Goal: Navigation & Orientation: Go to known website

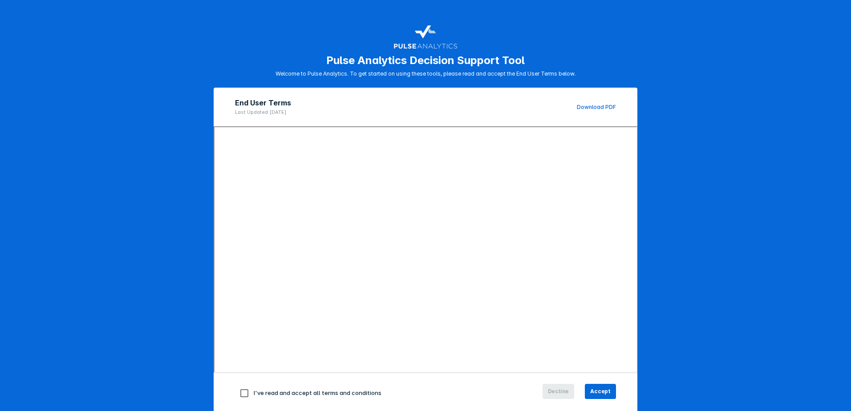
click at [240, 394] on input "checkbox" at bounding box center [244, 393] width 19 height 19
checkbox input "true"
click at [604, 393] on span "Accept" at bounding box center [600, 391] width 20 height 8
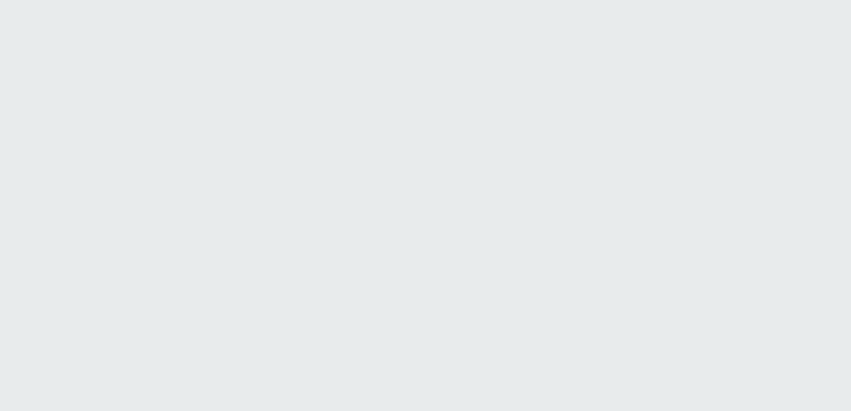
drag, startPoint x: 4, startPoint y: 0, endPoint x: 180, endPoint y: 89, distance: 197.7
click at [113, 0] on html "Printing this webpage has been disabled. This tool is intended for internal pla…" at bounding box center [425, 0] width 851 height 0
